Goal: Information Seeking & Learning: Learn about a topic

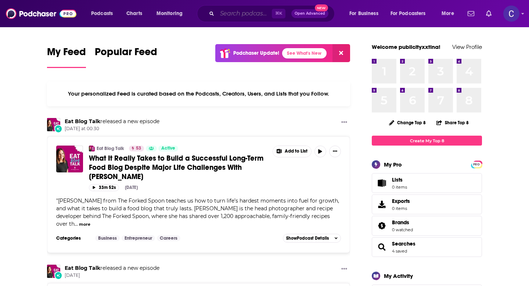
click at [243, 16] on input "Search podcasts, credits, & more..." at bounding box center [244, 14] width 55 height 12
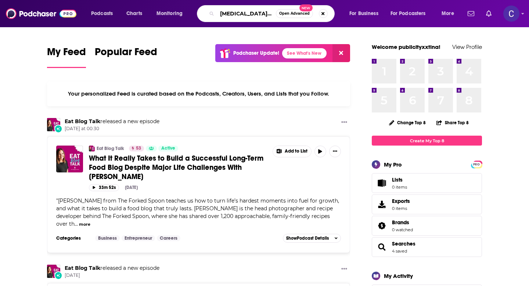
type input "[MEDICAL_DATA] ish"
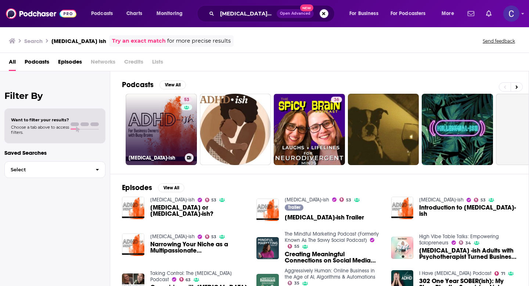
click at [146, 103] on link "53 [MEDICAL_DATA]-ish" at bounding box center [161, 129] width 71 height 71
